Goal: Find contact information: Find contact information

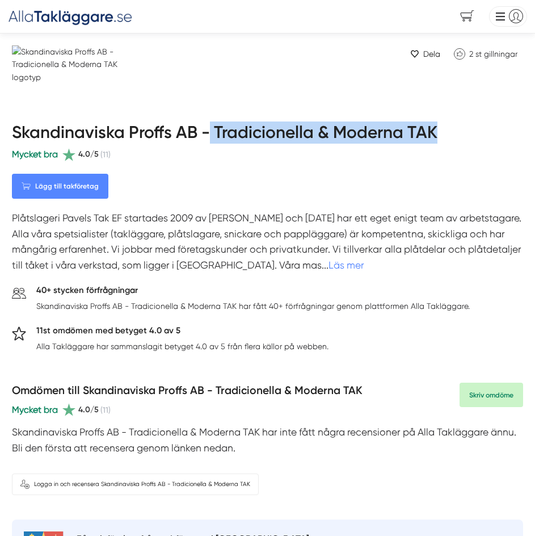
drag, startPoint x: 210, startPoint y: 132, endPoint x: 457, endPoint y: 133, distance: 247.0
click at [457, 133] on div "Skandinaviska Proffs AB - Tradicionella & Moderna TAK" at bounding box center [268, 133] width 512 height 30
copy h1 "Tradicionella & Moderna TAK"
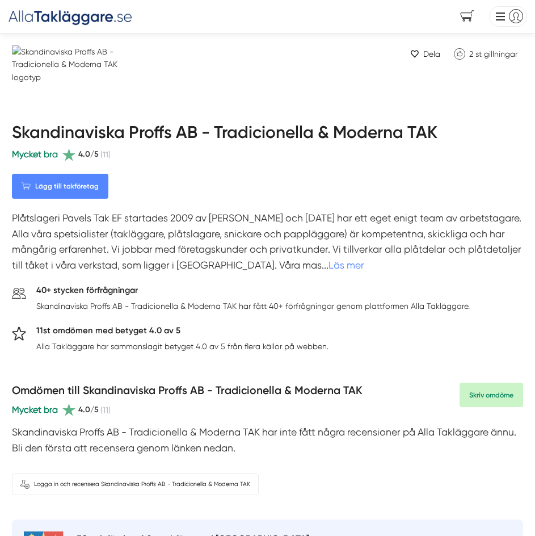
click at [238, 264] on p "Plåtslageri Pavels Tak EF startades 2009 av [PERSON_NAME] och [DATE] har ett eg…" at bounding box center [268, 245] width 512 height 68
click at [329, 263] on link "Läs mer" at bounding box center [347, 264] width 36 height 11
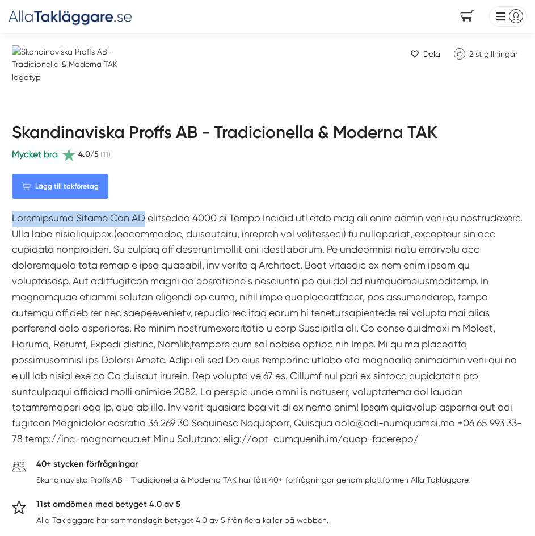
drag, startPoint x: 123, startPoint y: 220, endPoint x: 6, endPoint y: 214, distance: 117.1
copy p "Plåtslageri Pavels Tak EF"
click at [265, 329] on p at bounding box center [268, 331] width 512 height 241
copy p "[PERSON_NAME]"
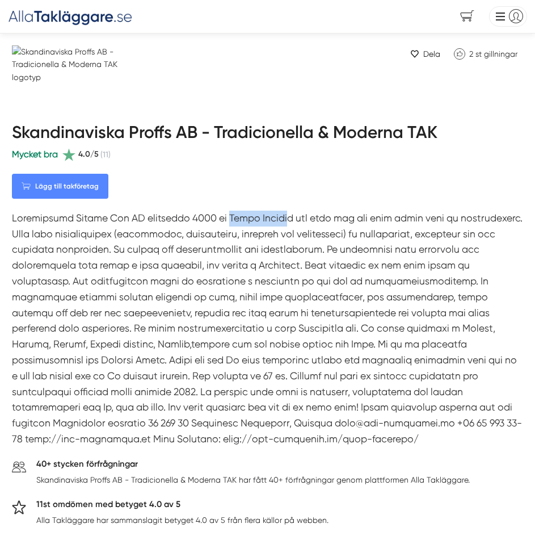
copy p "[PERSON_NAME]"
drag, startPoint x: 212, startPoint y: 217, endPoint x: 271, endPoint y: 217, distance: 59.0
click at [271, 217] on p at bounding box center [268, 331] width 512 height 241
drag, startPoint x: 229, startPoint y: 423, endPoint x: 337, endPoint y: 424, distance: 107.9
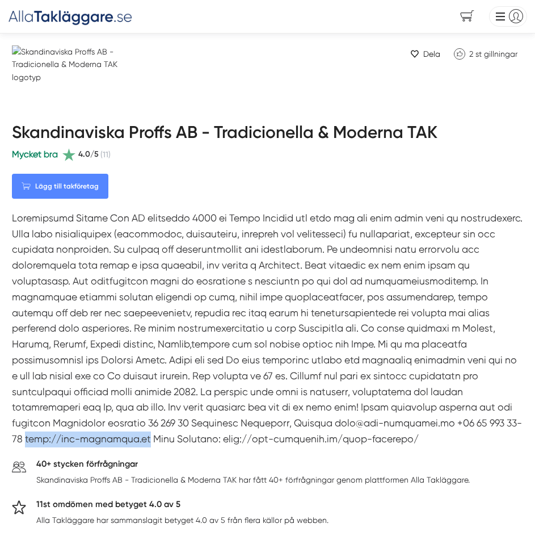
click at [338, 424] on p at bounding box center [268, 331] width 512 height 241
copy p "[URL][DOMAIN_NAME]"
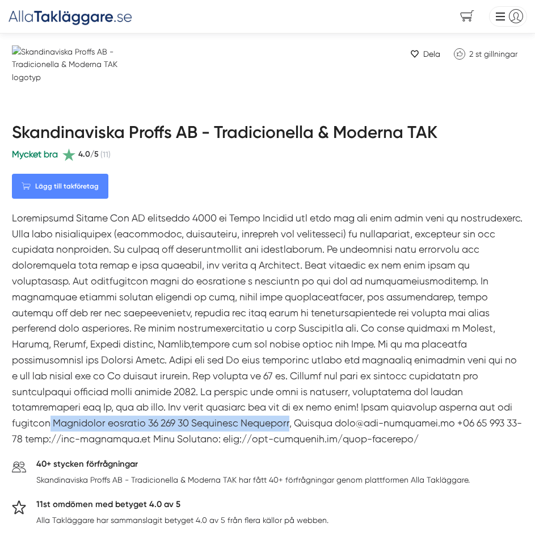
drag, startPoint x: 250, startPoint y: 405, endPoint x: 489, endPoint y: 408, distance: 238.5
click at [489, 408] on p at bounding box center [268, 331] width 512 height 241
copy p "[GEOGRAPHIC_DATA] gårdsväg 10 128 31 [GEOGRAPHIC_DATA] [GEOGRAPHIC_DATA]"
click at [391, 408] on p at bounding box center [268, 331] width 512 height 241
drag, startPoint x: 391, startPoint y: 408, endPoint x: 254, endPoint y: 409, distance: 136.3
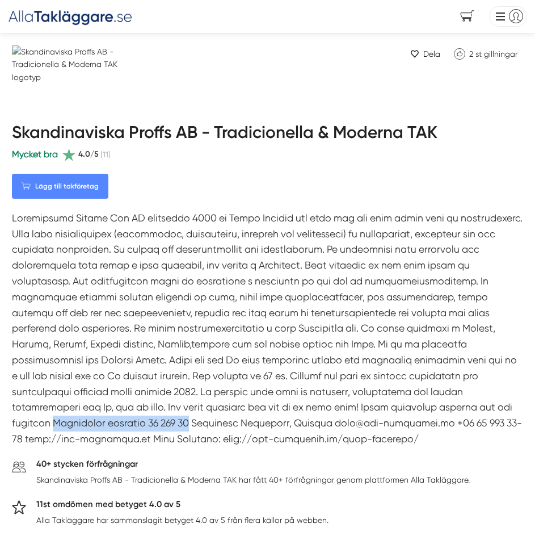
click at [254, 409] on p at bounding box center [268, 331] width 512 height 241
copy p "[GEOGRAPHIC_DATA] gårdsväg 10 128 31"
